Goal: Find specific page/section: Find specific page/section

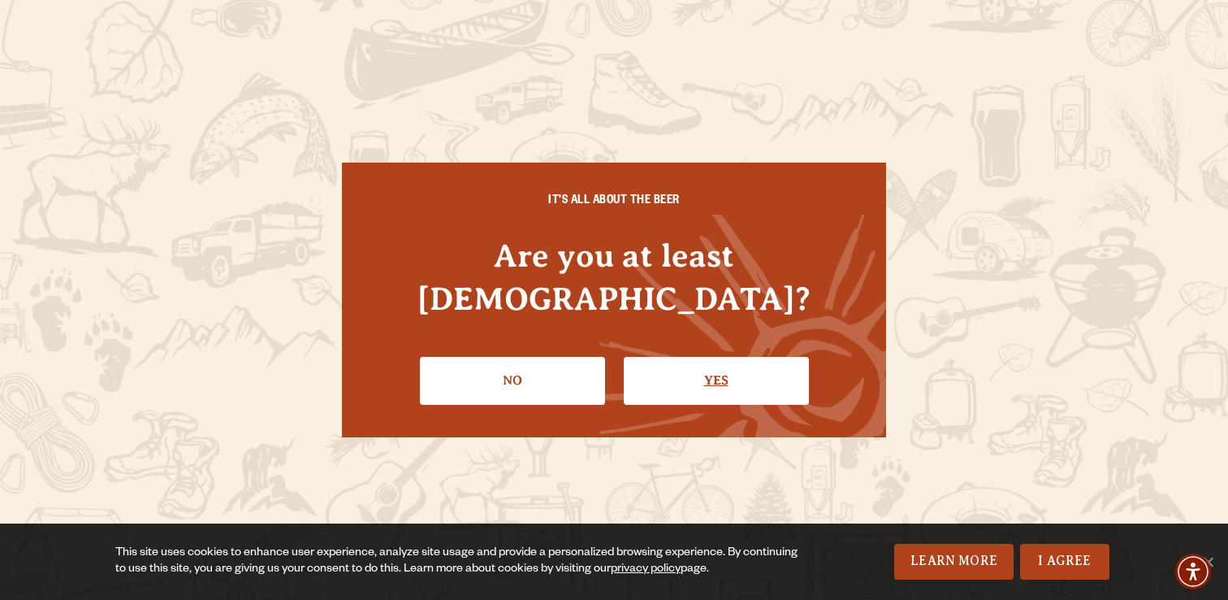
click at [673, 365] on link "Yes" at bounding box center [716, 380] width 185 height 47
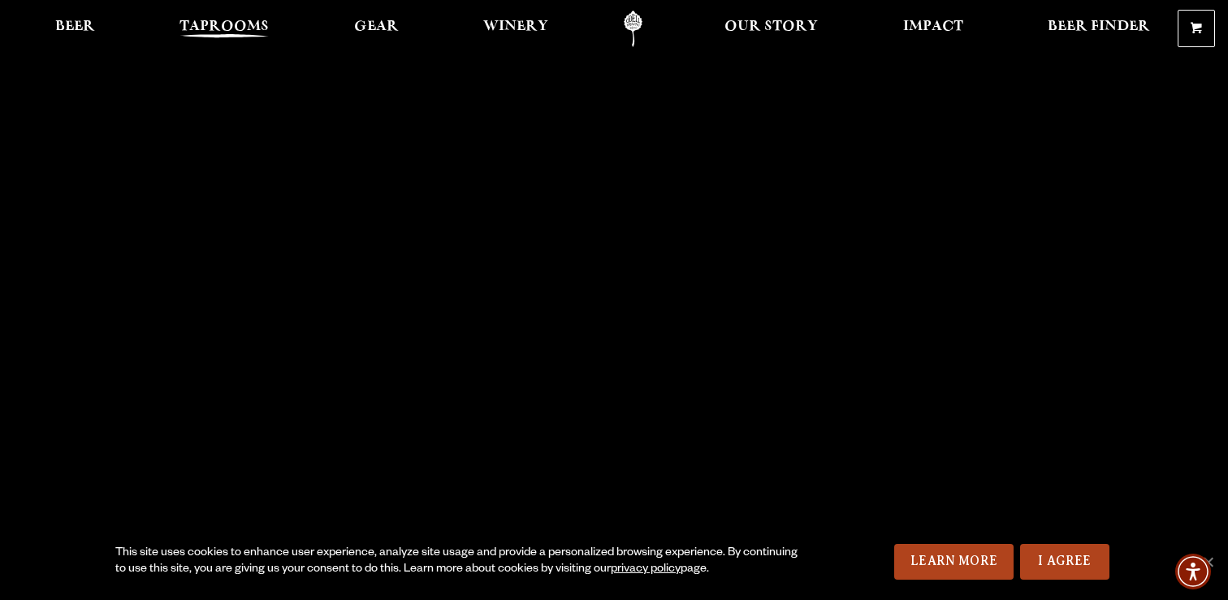
click at [219, 32] on span "Taprooms" at bounding box center [224, 26] width 89 height 13
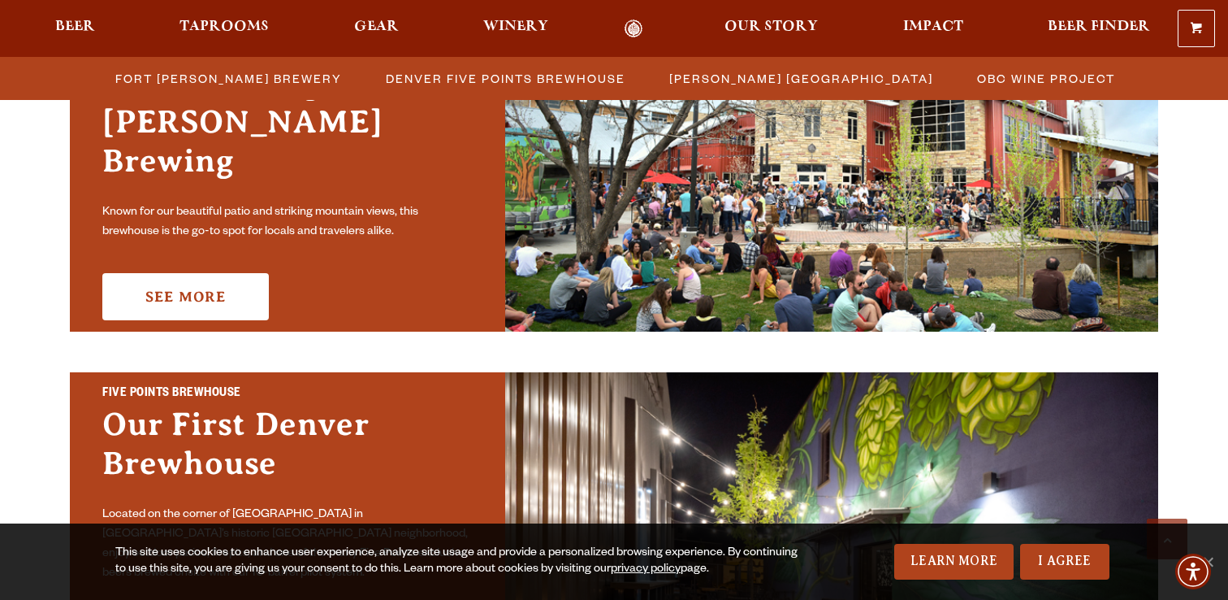
scroll to position [596, 0]
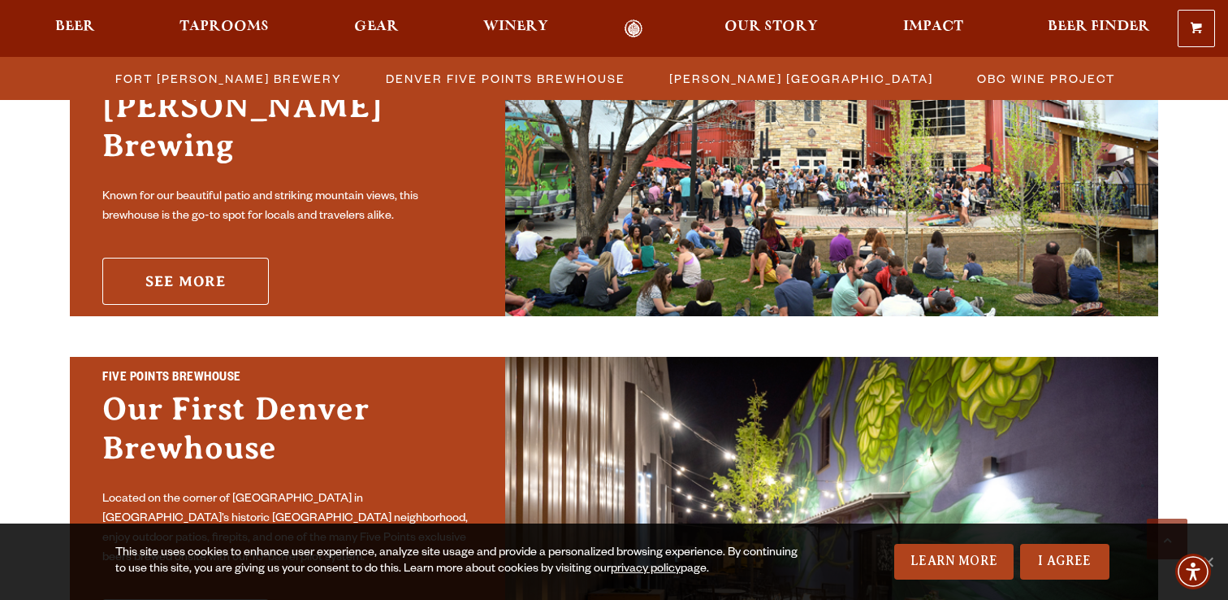
click at [221, 258] on link "See More" at bounding box center [185, 281] width 167 height 47
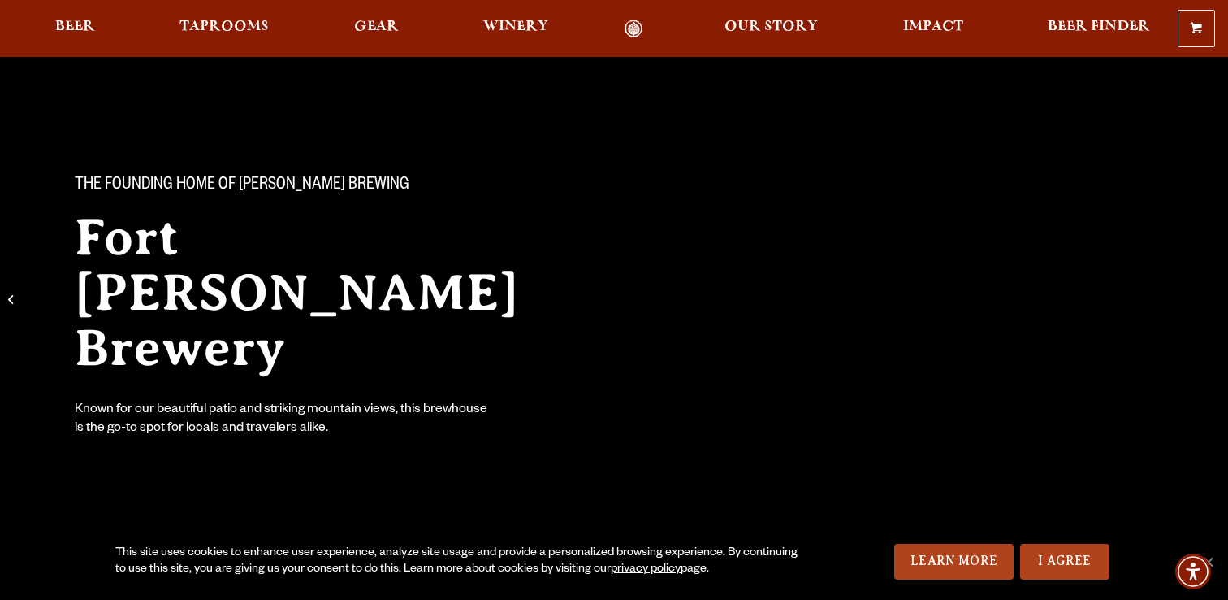
scroll to position [52, 0]
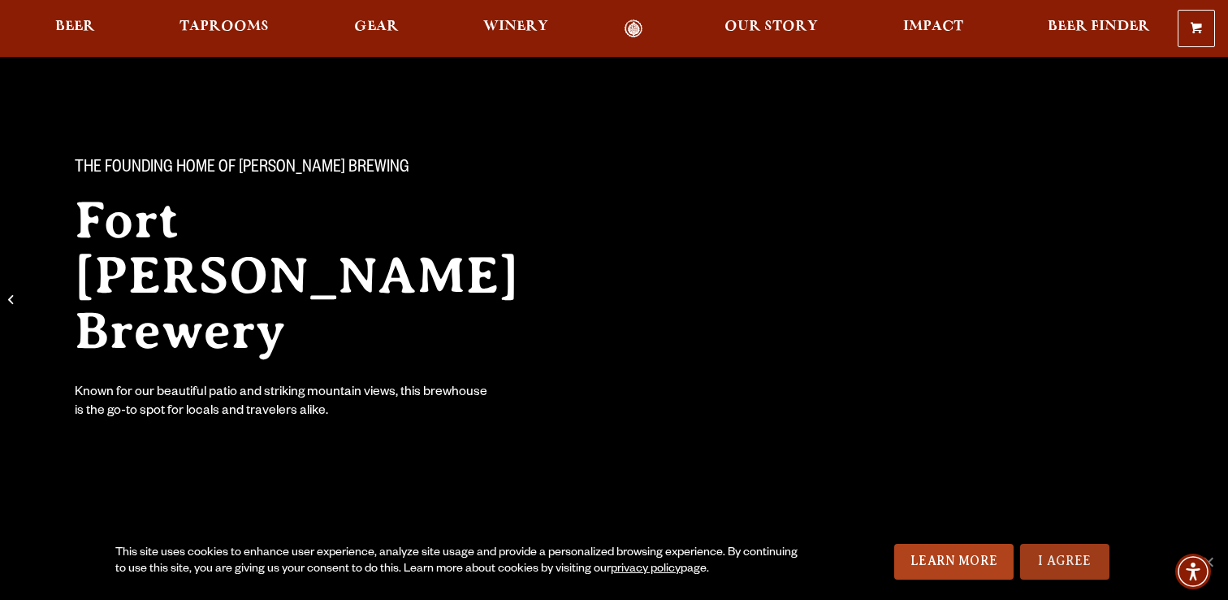
click at [1061, 552] on link "I Agree" at bounding box center [1064, 561] width 89 height 36
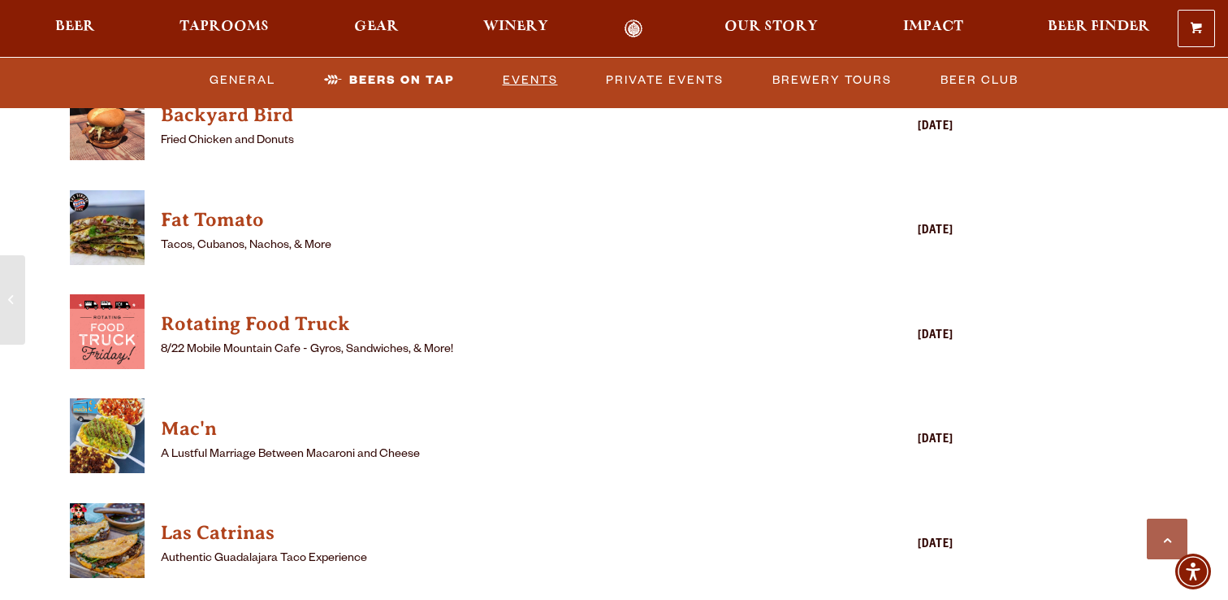
scroll to position [4258, 0]
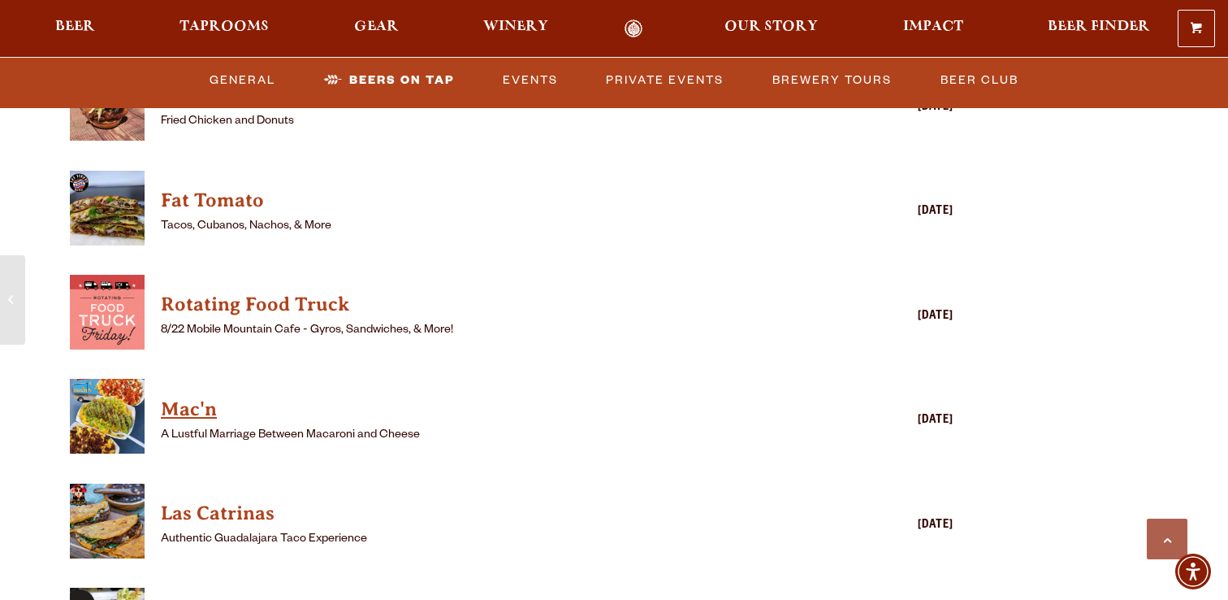
click at [201, 396] on h4 "Mac'n" at bounding box center [488, 409] width 655 height 26
